Goal: Task Accomplishment & Management: Manage account settings

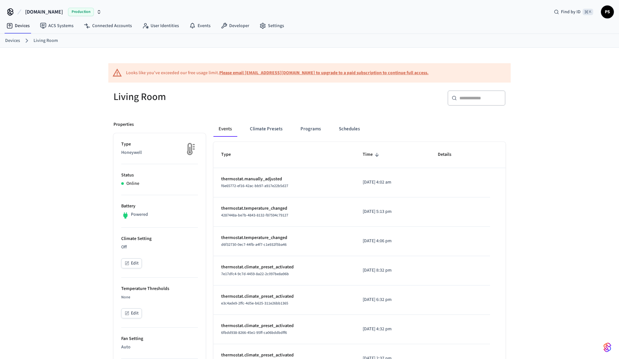
scroll to position [272, 0]
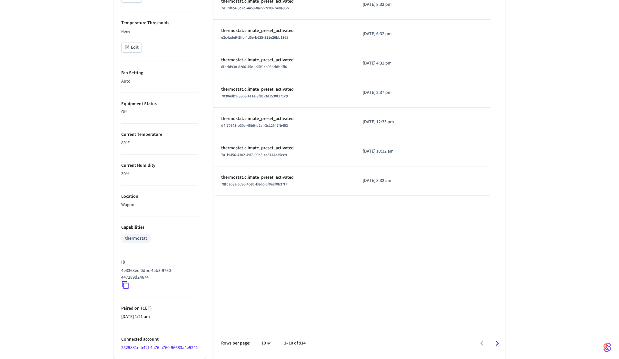
click at [127, 281] on icon at bounding box center [125, 285] width 8 height 8
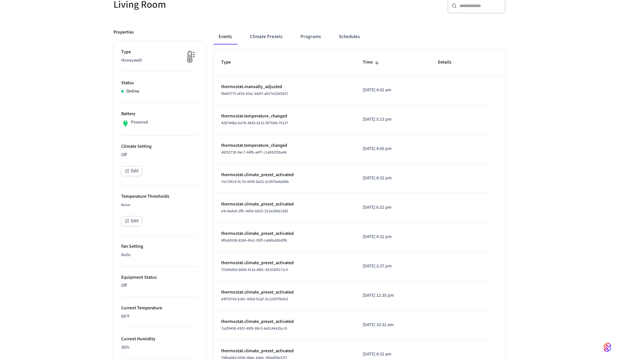
scroll to position [0, 0]
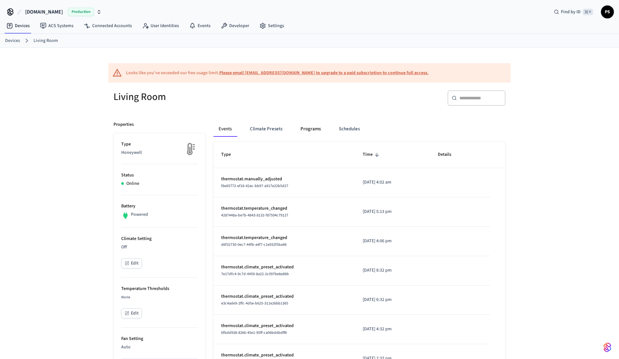
click at [313, 136] on button "Programs" at bounding box center [310, 128] width 31 height 15
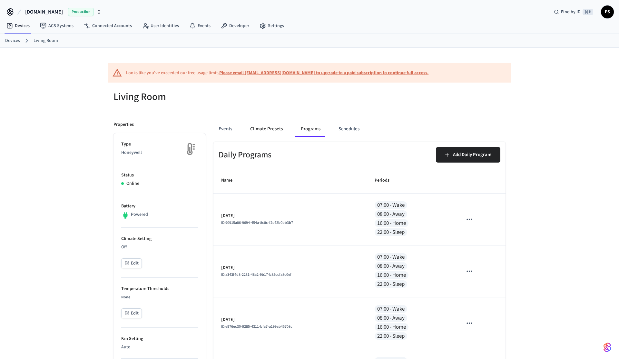
click at [280, 128] on button "Climate Presets" at bounding box center [266, 128] width 43 height 15
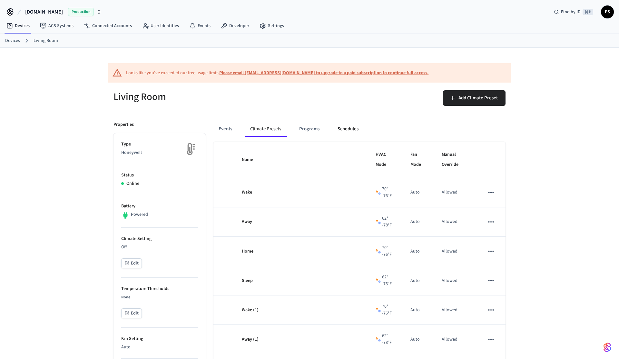
click at [343, 128] on button "Schedules" at bounding box center [347, 128] width 31 height 15
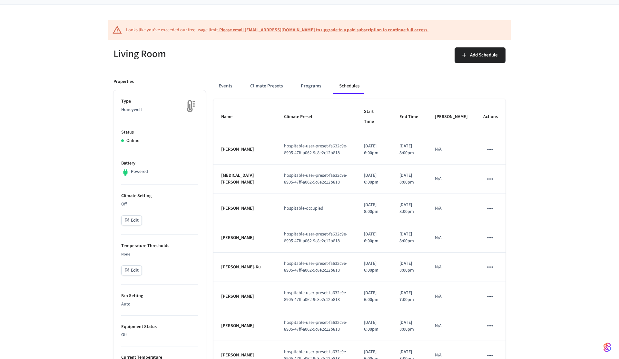
scroll to position [44, 0]
click at [128, 224] on button "Edit" at bounding box center [131, 220] width 21 height 10
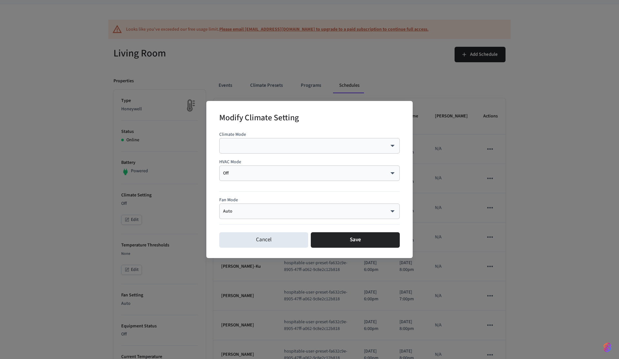
click at [266, 172] on body "Hospitable.com Production Find by ID ⌘ K PS Devices ACS Systems Connected Accou…" at bounding box center [309, 268] width 619 height 624
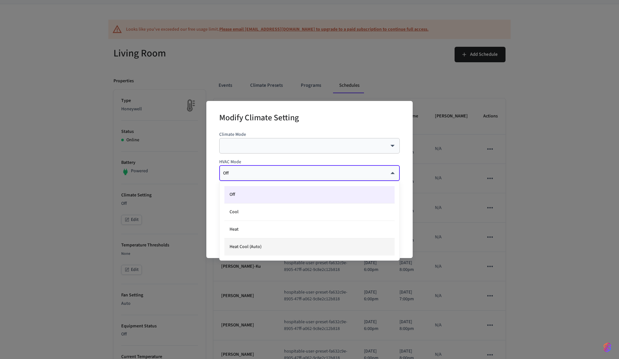
click at [266, 248] on li "Heat Cool (Auto)" at bounding box center [309, 246] width 170 height 17
type input "*********"
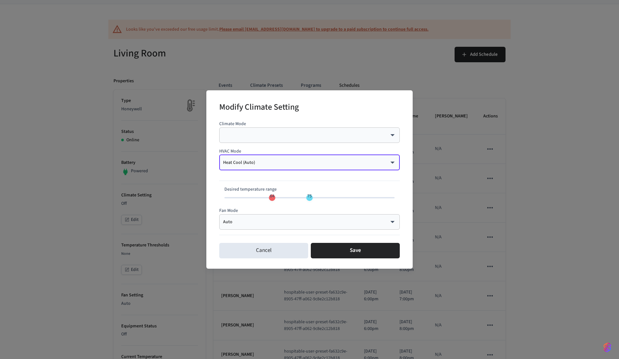
click at [260, 137] on body "Hospitable.com Production Find by ID ⌘ K PS Devices ACS Systems Connected Accou…" at bounding box center [309, 268] width 619 height 624
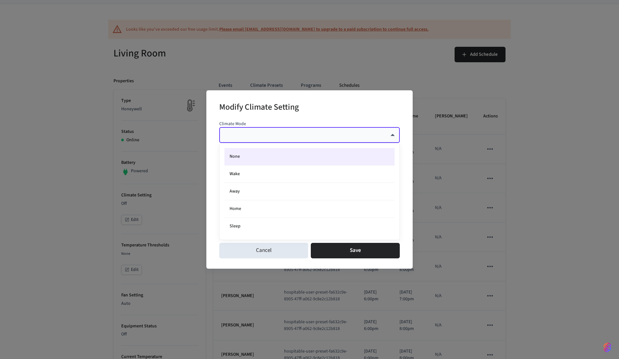
click at [260, 137] on div at bounding box center [309, 179] width 619 height 359
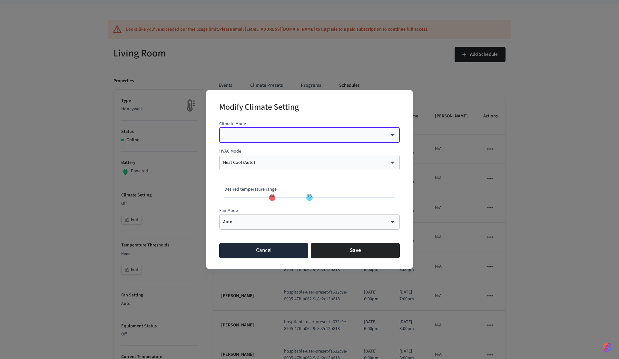
click at [268, 254] on button "Cancel" at bounding box center [263, 250] width 89 height 15
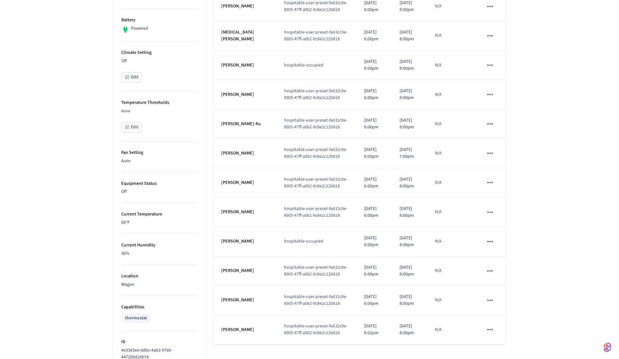
scroll to position [0, 0]
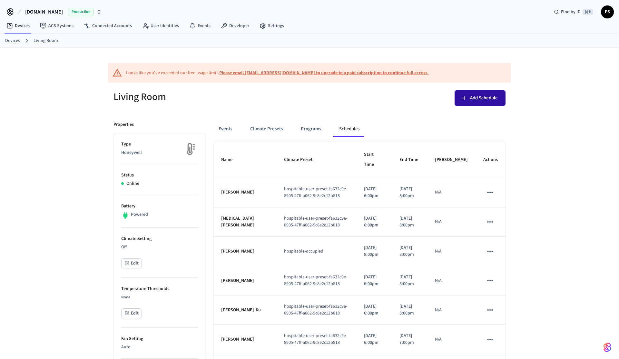
click at [485, 104] on button "Add Schedule" at bounding box center [479, 97] width 51 height 15
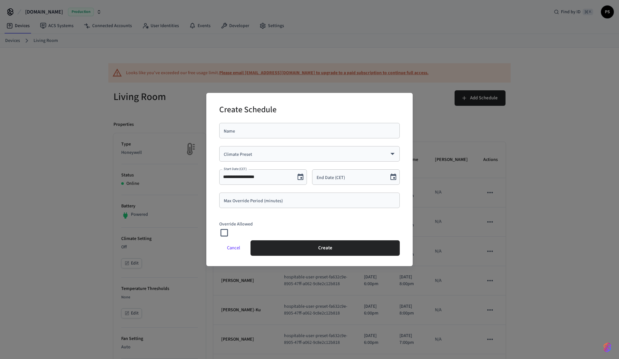
click at [264, 159] on div "​ Climate Preset" at bounding box center [309, 153] width 181 height 15
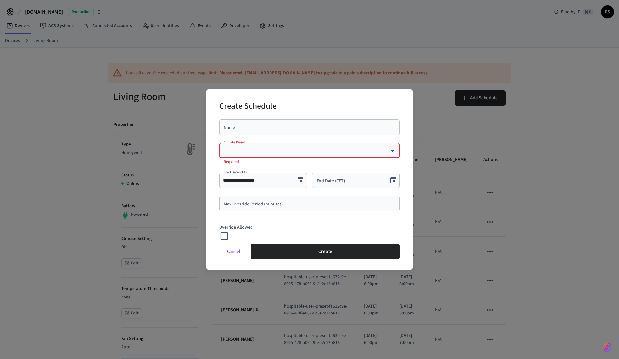
click at [259, 155] on div "​ Climate Preset" at bounding box center [309, 149] width 181 height 15
click at [245, 130] on input "Name" at bounding box center [309, 127] width 173 height 6
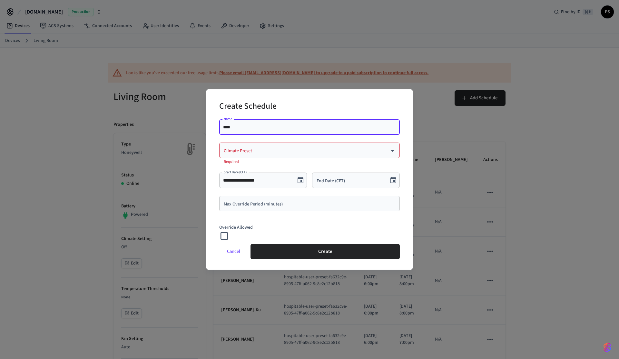
type input "****"
click at [260, 149] on body "Hospitable.com Production Find by ID ⌘ K PS Devices ACS Systems Connected Accou…" at bounding box center [309, 312] width 619 height 624
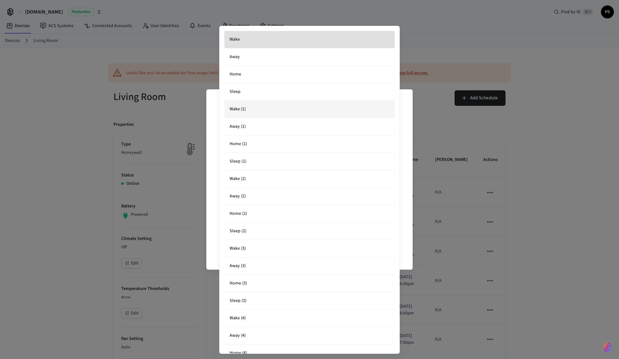
scroll to position [239, 0]
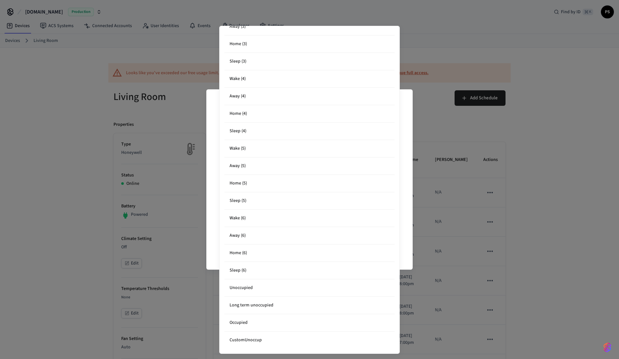
click at [490, 186] on div at bounding box center [309, 179] width 619 height 359
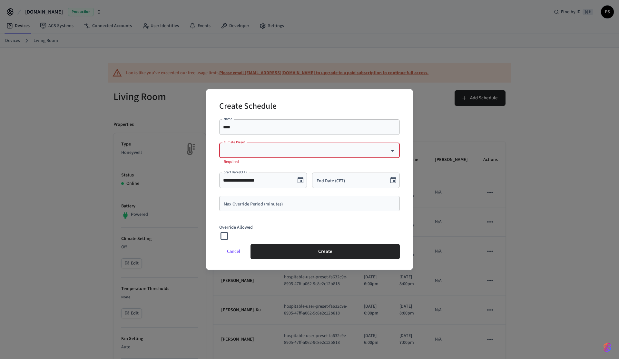
click at [490, 186] on div "**********" at bounding box center [309, 179] width 619 height 359
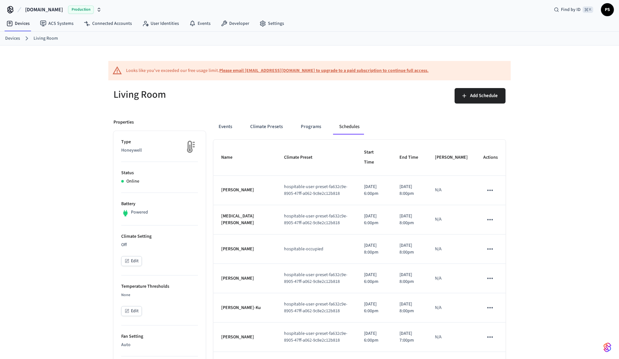
scroll to position [0, 0]
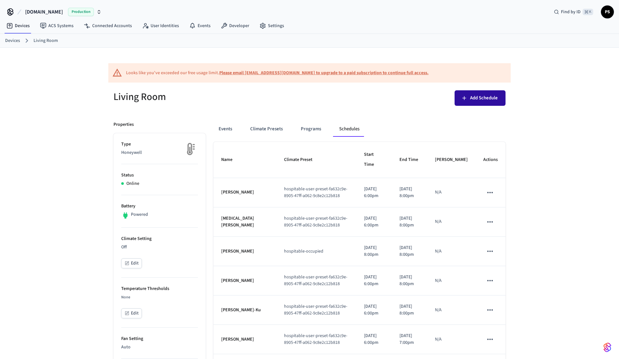
click at [462, 101] on icon "button" at bounding box center [464, 98] width 6 height 6
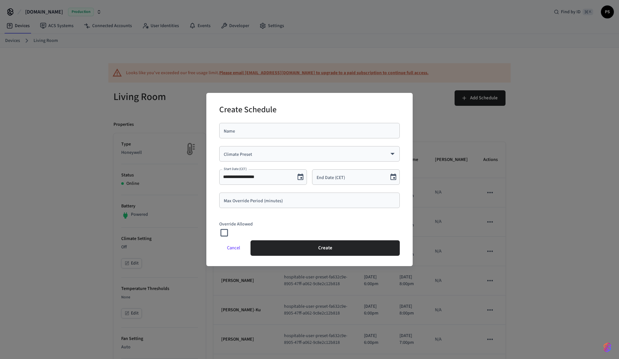
click at [268, 131] on input "Name" at bounding box center [309, 130] width 173 height 6
type input "****"
click at [257, 152] on body "Hospitable.com Production Find by ID ⌘ K PS Devices ACS Systems Connected Accou…" at bounding box center [309, 312] width 619 height 624
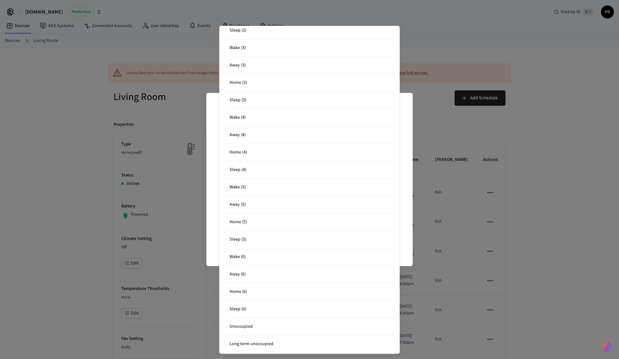
scroll to position [239, 0]
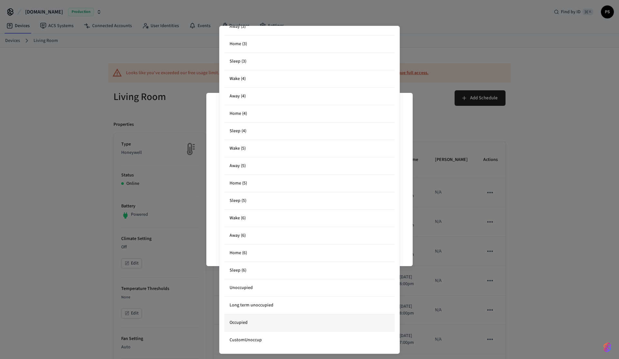
click at [252, 319] on li "Occupied" at bounding box center [309, 322] width 170 height 17
type input "**********"
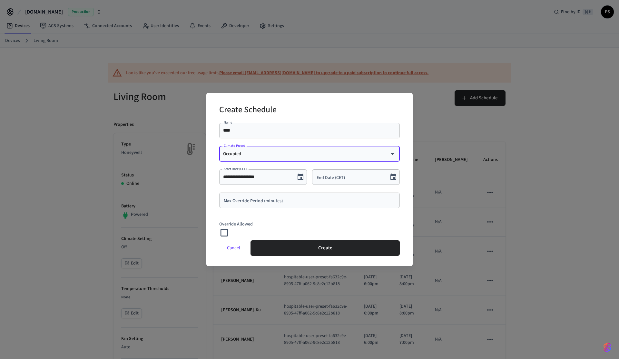
click at [393, 180] on icon "Choose date" at bounding box center [393, 177] width 8 height 8
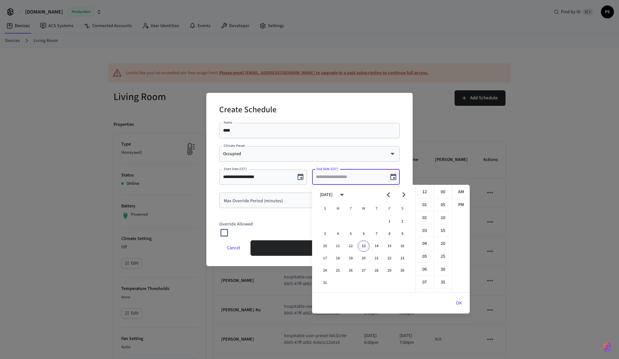
click at [365, 248] on button "13" at bounding box center [364, 246] width 12 height 12
click at [464, 202] on li "PM" at bounding box center [460, 205] width 15 height 12
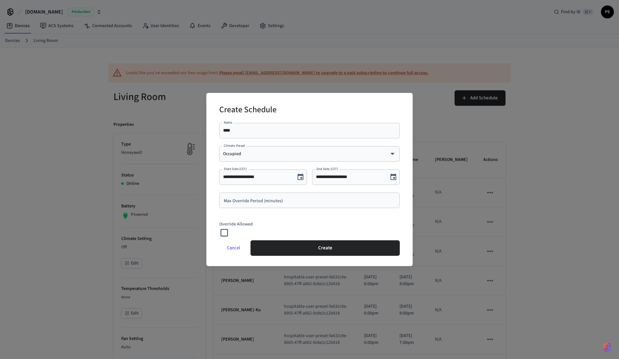
scroll to position [12, 0]
click at [345, 178] on input "**********" at bounding box center [350, 177] width 68 height 6
click at [341, 178] on input "**********" at bounding box center [350, 177] width 68 height 6
click at [340, 177] on input "**********" at bounding box center [350, 177] width 68 height 6
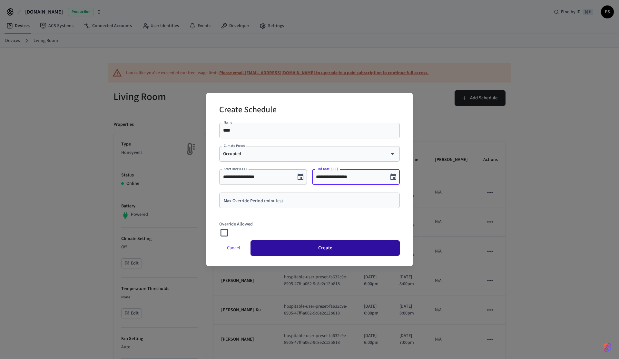
type input "**********"
click at [330, 244] on button "Create" at bounding box center [324, 247] width 149 height 15
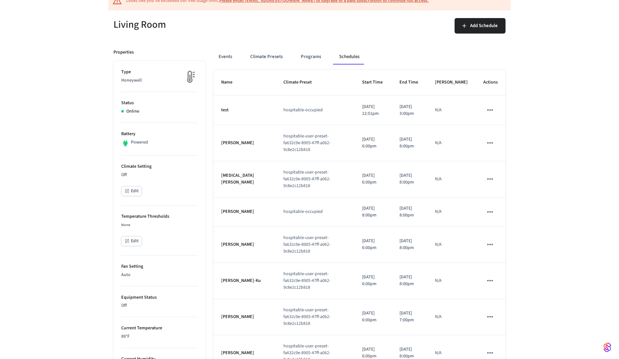
scroll to position [0, 0]
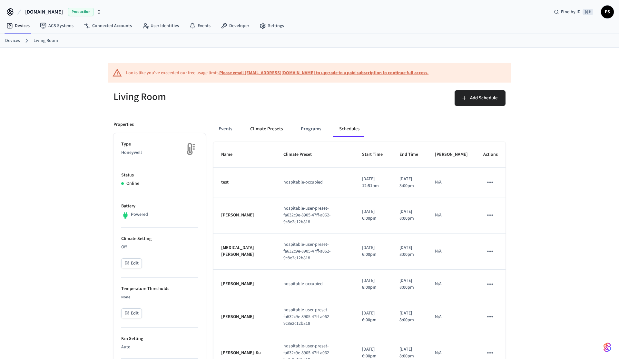
click at [274, 131] on button "Climate Presets" at bounding box center [266, 128] width 43 height 15
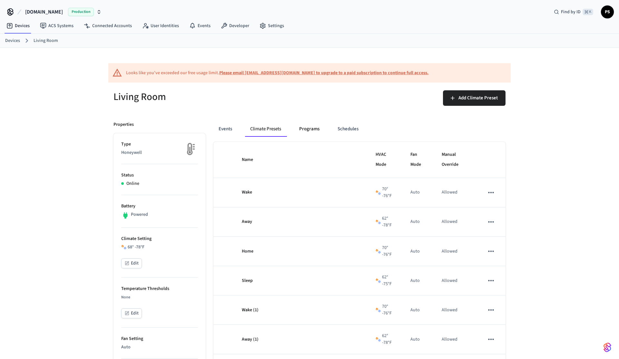
click at [298, 130] on button "Programs" at bounding box center [309, 128] width 31 height 15
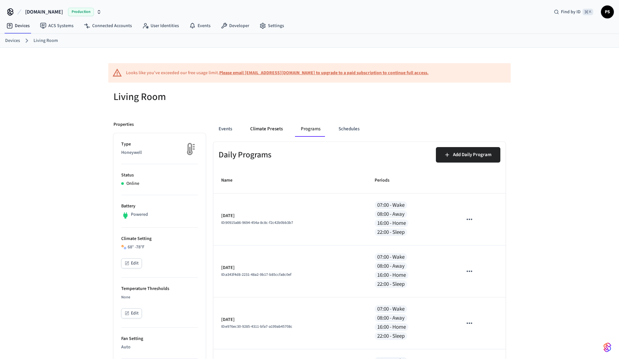
click at [272, 131] on button "Climate Presets" at bounding box center [266, 128] width 43 height 15
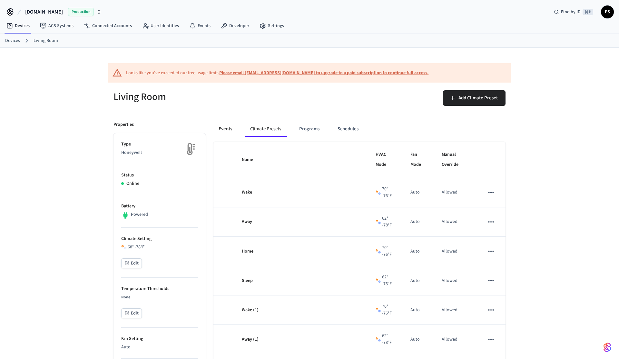
click at [224, 129] on button "Events" at bounding box center [225, 128] width 24 height 15
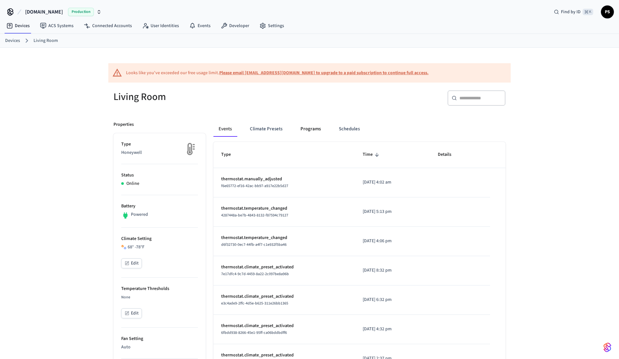
click at [300, 123] on button "Programs" at bounding box center [310, 128] width 31 height 15
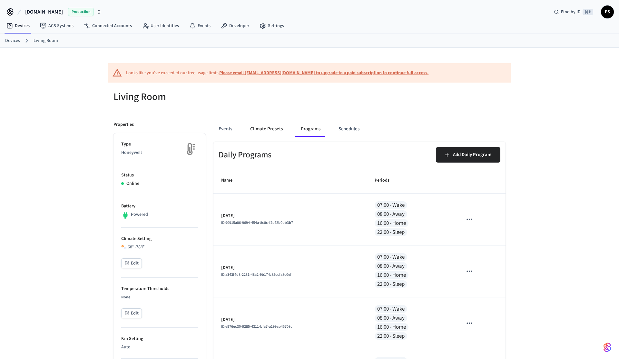
click at [277, 130] on button "Climate Presets" at bounding box center [266, 128] width 43 height 15
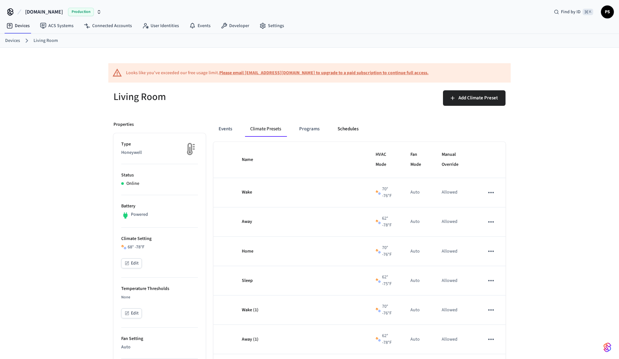
click at [352, 131] on button "Schedules" at bounding box center [347, 128] width 31 height 15
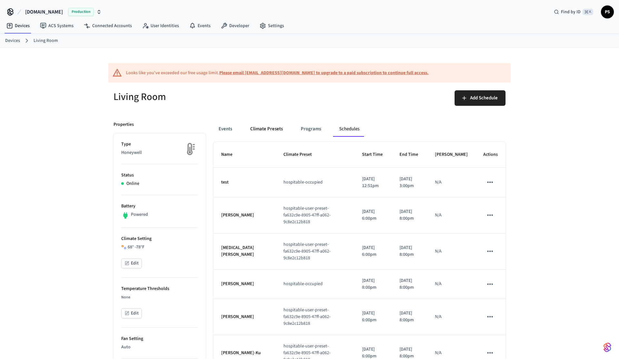
click at [273, 134] on button "Climate Presets" at bounding box center [266, 128] width 43 height 15
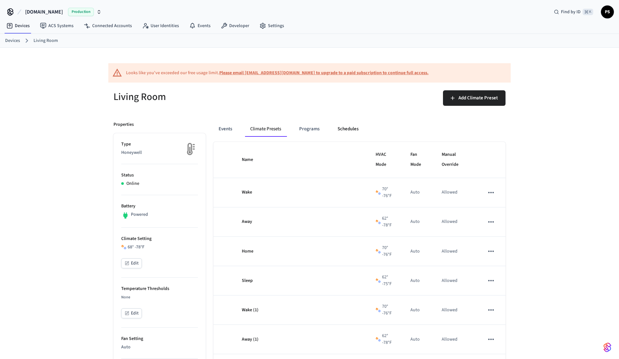
click at [344, 128] on button "Schedules" at bounding box center [347, 128] width 31 height 15
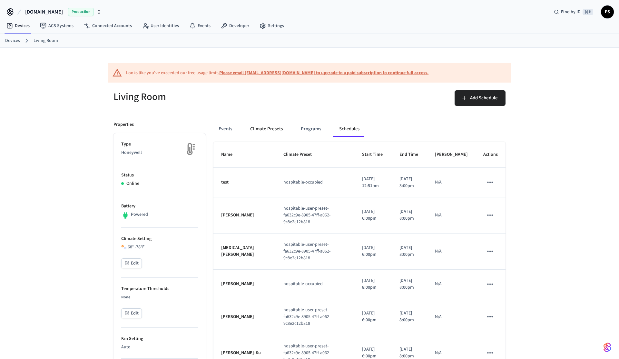
click at [271, 124] on button "Climate Presets" at bounding box center [266, 128] width 43 height 15
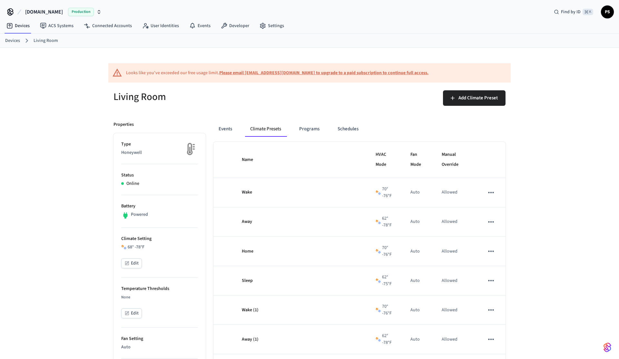
click at [131, 263] on button "Edit" at bounding box center [131, 263] width 21 height 10
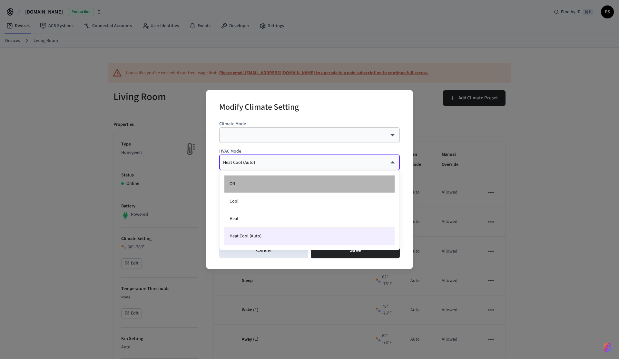
click at [252, 187] on li "Off" at bounding box center [309, 183] width 170 height 17
type input "***"
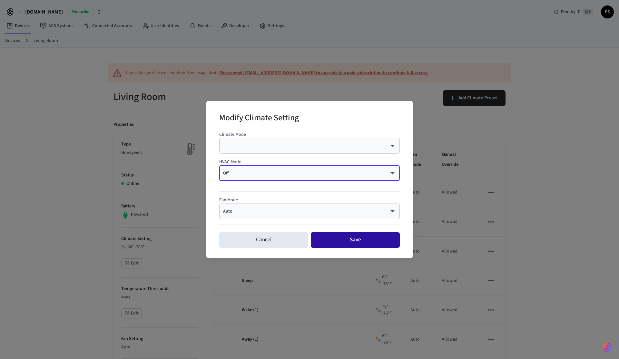
click at [353, 240] on button "Save" at bounding box center [355, 239] width 89 height 15
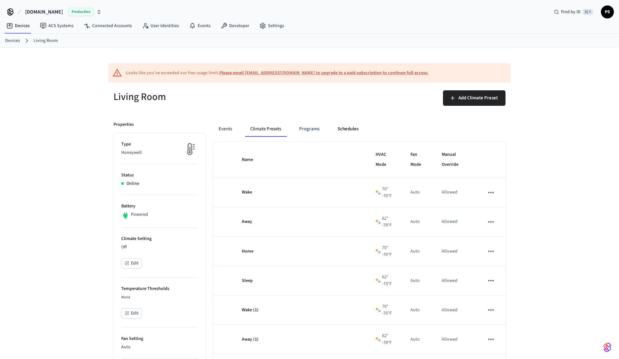
click at [348, 133] on button "Schedules" at bounding box center [347, 128] width 31 height 15
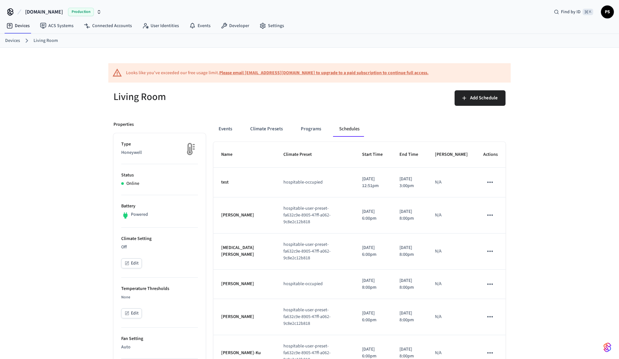
click at [491, 189] on button "schedules table" at bounding box center [490, 182] width 14 height 14
click at [502, 229] on li "Delete" at bounding box center [505, 230] width 33 height 17
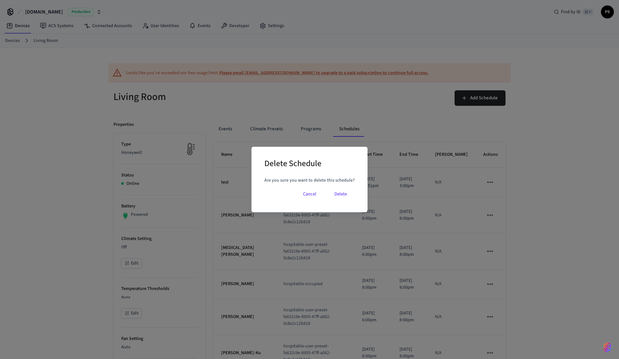
click at [342, 198] on button "Delete" at bounding box center [341, 193] width 28 height 15
